Goal: Task Accomplishment & Management: Use online tool/utility

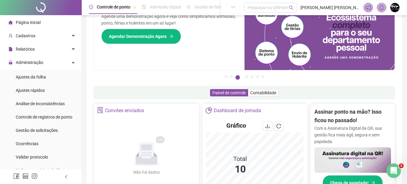
click at [41, 55] on ul "Página inicial Cadastros Relatórios Administração Ajustes da folha Ajustes rápi…" at bounding box center [41, 156] width 82 height 283
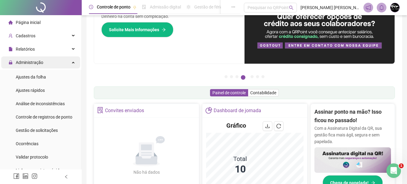
click at [41, 60] on span "Administração" at bounding box center [30, 62] width 28 height 5
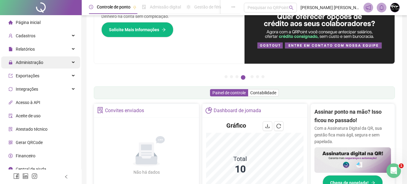
click at [41, 60] on span "Administração" at bounding box center [30, 62] width 28 height 5
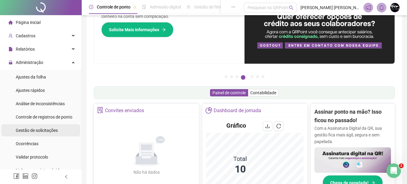
click at [49, 132] on span "Gestão de solicitações" at bounding box center [37, 130] width 42 height 5
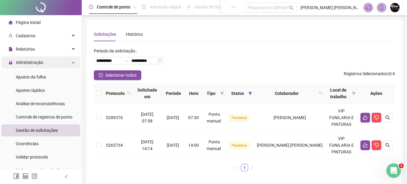
click at [42, 62] on span "Administração" at bounding box center [30, 62] width 28 height 5
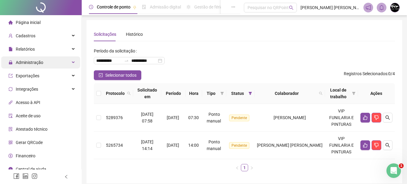
click at [42, 62] on span "Administração" at bounding box center [30, 62] width 28 height 5
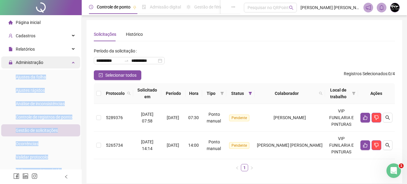
click at [42, 62] on span "Administração" at bounding box center [30, 62] width 28 height 5
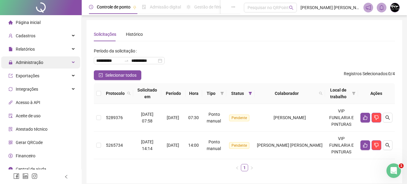
click at [47, 64] on div "Administração" at bounding box center [40, 62] width 79 height 12
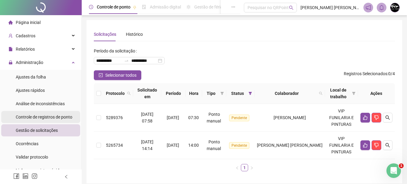
click at [46, 120] on div "Controle de registros de ponto" at bounding box center [44, 117] width 57 height 12
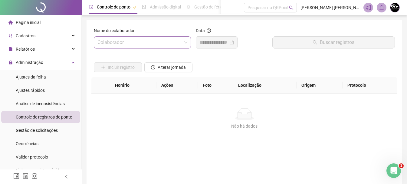
click at [188, 42] on div "Colaborador" at bounding box center [142, 42] width 97 height 12
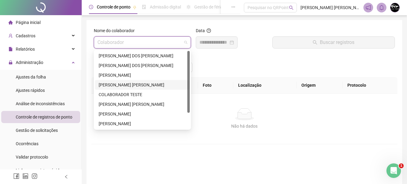
click at [136, 86] on div "[PERSON_NAME] [PERSON_NAME]" at bounding box center [142, 84] width 87 height 7
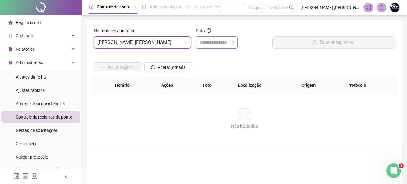
click at [234, 44] on div at bounding box center [216, 42] width 34 height 7
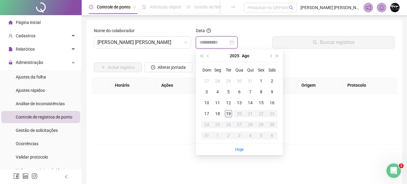
type input "**********"
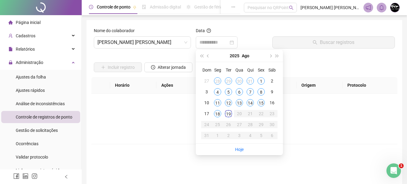
click at [228, 115] on div "19" at bounding box center [228, 113] width 7 height 7
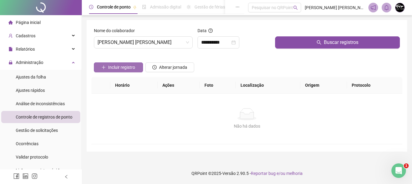
click at [130, 68] on span "Incluir registro" at bounding box center [121, 67] width 27 height 7
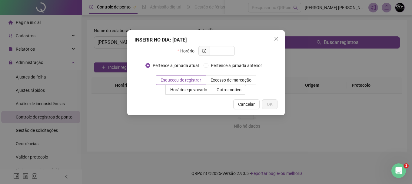
click at [342, 61] on div "INSERIR NO DIA : [DATE] Horário Pertence à jornada atual Pertence à jornada ant…" at bounding box center [206, 92] width 412 height 184
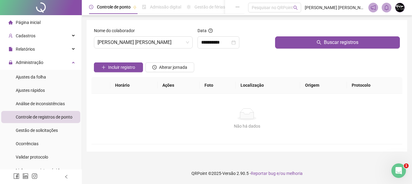
click at [346, 41] on span "Buscar registros" at bounding box center [340, 42] width 34 height 7
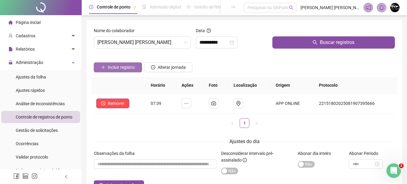
click at [123, 69] on span "Incluir registro" at bounding box center [121, 67] width 27 height 7
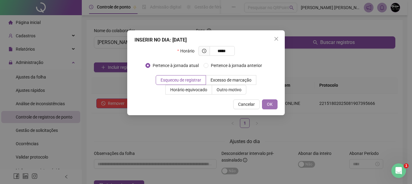
type input "*****"
click at [272, 102] on span "OK" at bounding box center [270, 104] width 6 height 7
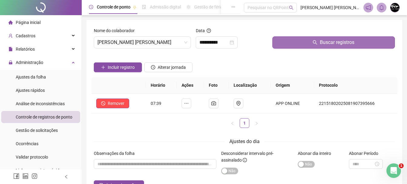
click at [361, 39] on button "Buscar registros" at bounding box center [333, 42] width 123 height 12
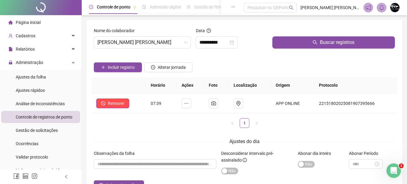
click at [41, 18] on li "Página inicial" at bounding box center [40, 22] width 79 height 12
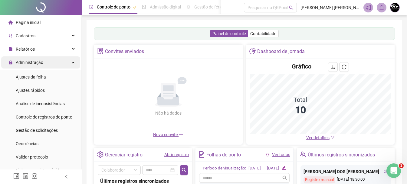
click at [54, 63] on div "Administração" at bounding box center [40, 62] width 79 height 12
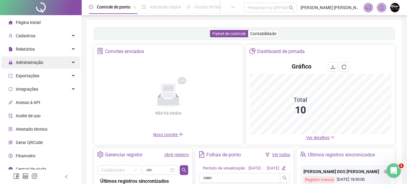
click at [54, 63] on div "Administração" at bounding box center [40, 62] width 79 height 12
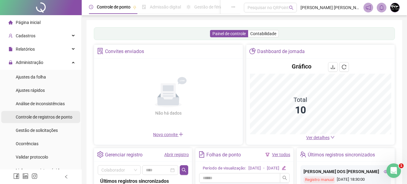
click at [51, 117] on span "Controle de registros de ponto" at bounding box center [44, 116] width 57 height 5
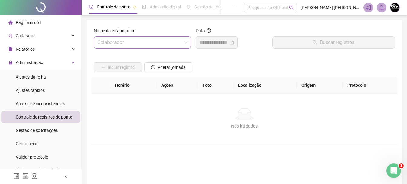
click at [176, 43] on input "search" at bounding box center [139, 42] width 84 height 11
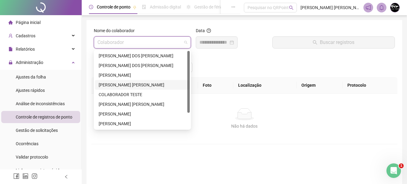
drag, startPoint x: 142, startPoint y: 84, endPoint x: 271, endPoint y: 56, distance: 131.3
click at [145, 84] on div "[PERSON_NAME] [PERSON_NAME]" at bounding box center [142, 84] width 87 height 7
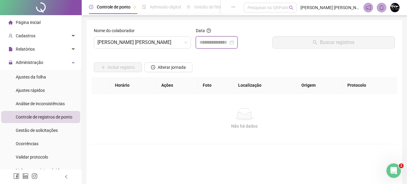
click at [228, 44] on input at bounding box center [213, 42] width 29 height 7
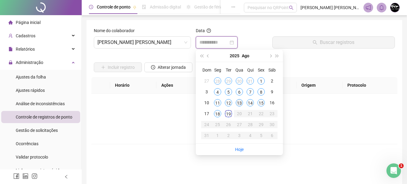
type input "**********"
click at [228, 115] on div "19" at bounding box center [228, 113] width 7 height 7
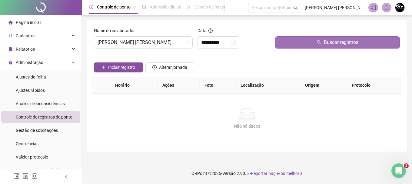
click at [341, 41] on span "Buscar registros" at bounding box center [340, 42] width 34 height 7
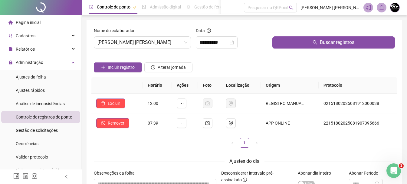
click at [21, 20] on span "Página inicial" at bounding box center [28, 22] width 25 height 5
